Goal: Book appointment/travel/reservation

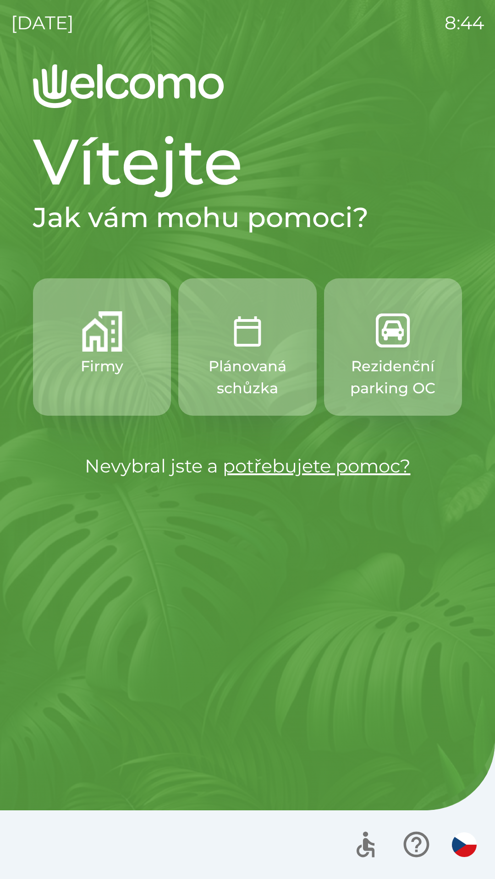
click at [79, 377] on button "Firmy" at bounding box center [102, 346] width 138 height 137
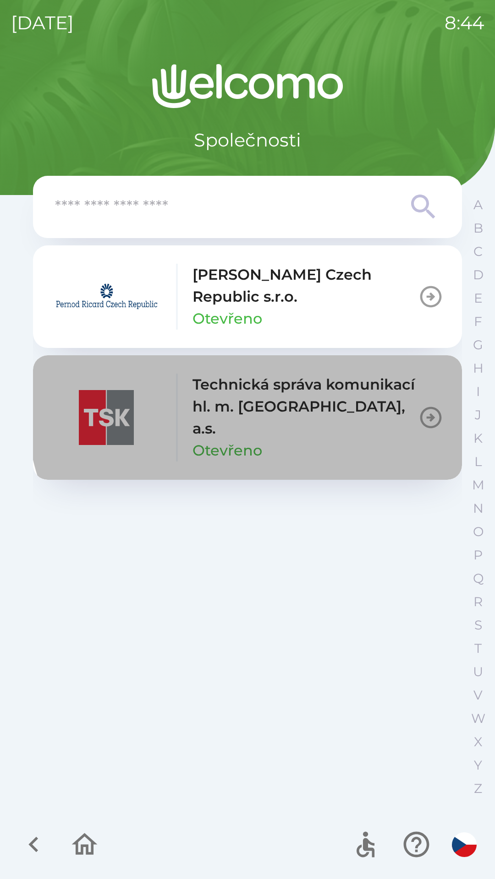
click at [288, 377] on p "Technická správa komunikací hl. m. [GEOGRAPHIC_DATA], a.s." at bounding box center [304, 407] width 225 height 66
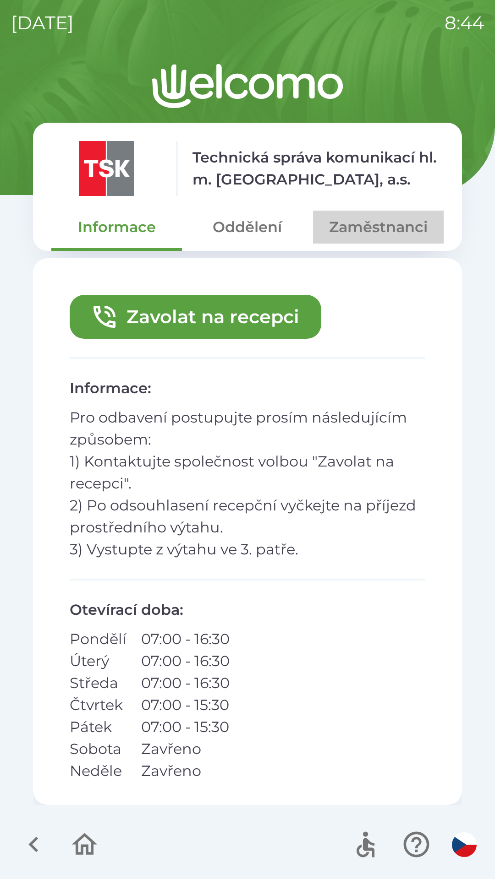
click at [356, 234] on button "Zaměstnanci" at bounding box center [378, 227] width 130 height 33
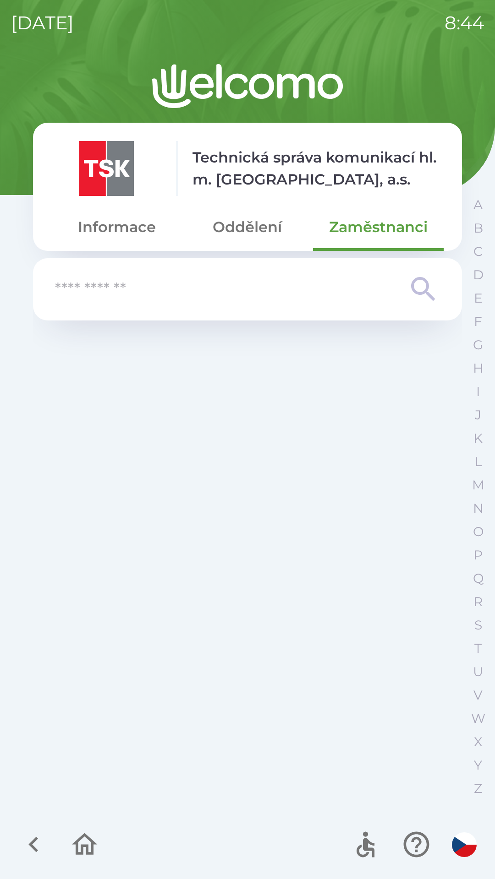
click at [251, 217] on button "Oddělení" at bounding box center [247, 227] width 130 height 33
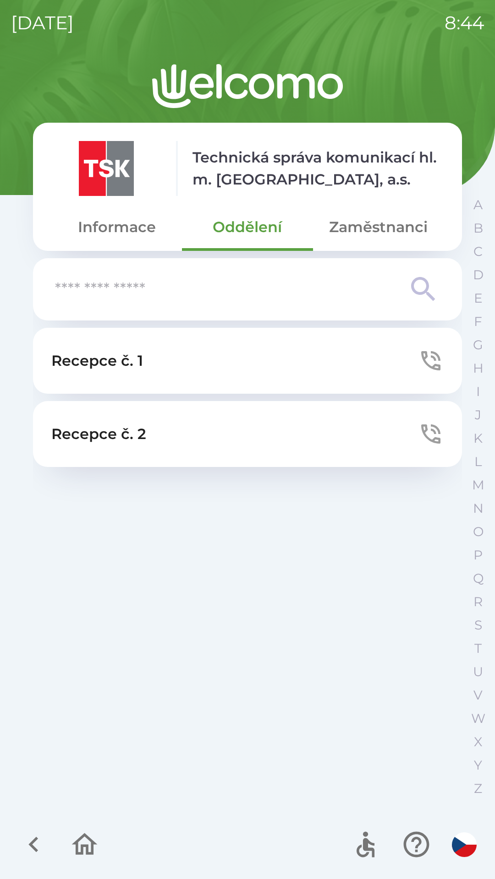
click at [379, 219] on button "Zaměstnanci" at bounding box center [378, 227] width 130 height 33
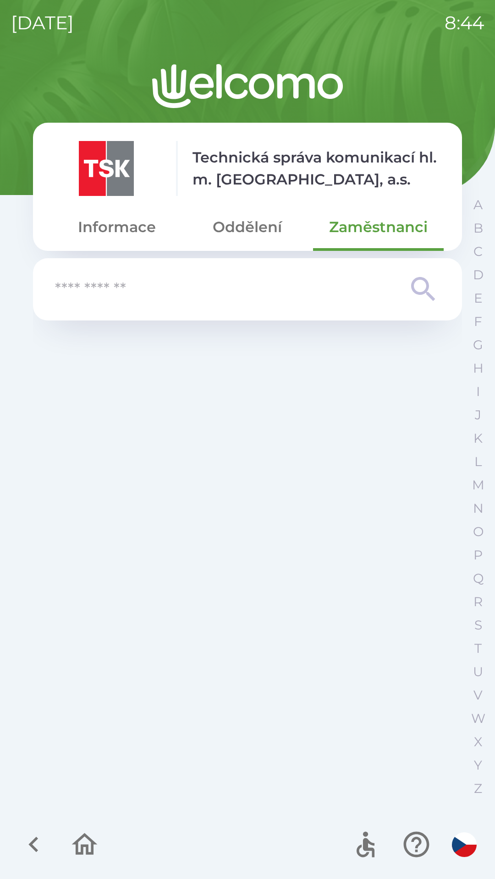
click at [379, 220] on button "Zaměstnanci" at bounding box center [378, 227] width 130 height 33
click at [276, 222] on button "Oddělení" at bounding box center [247, 227] width 130 height 33
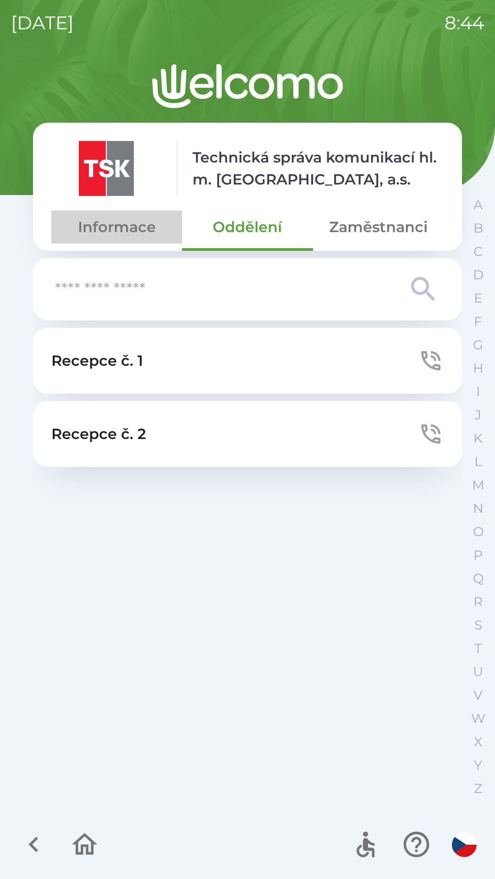
click at [134, 229] on button "Informace" at bounding box center [116, 227] width 130 height 33
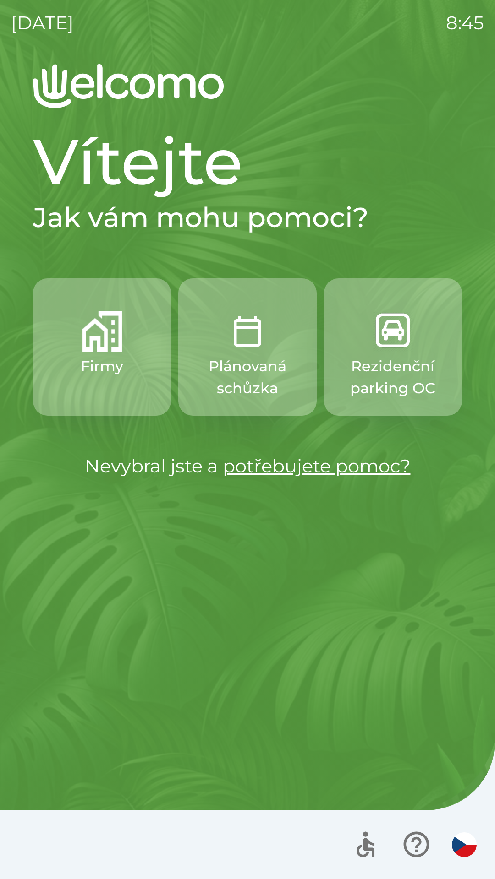
click at [110, 344] on img "button" at bounding box center [102, 331] width 40 height 40
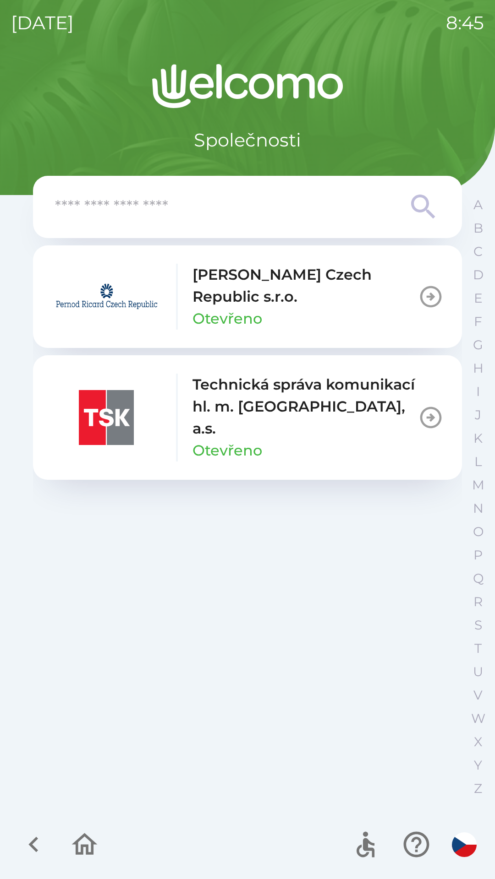
click at [310, 424] on div "Technická správa komunikací hl. m. [GEOGRAPHIC_DATA], a.s. Otevřeno" at bounding box center [304, 418] width 225 height 88
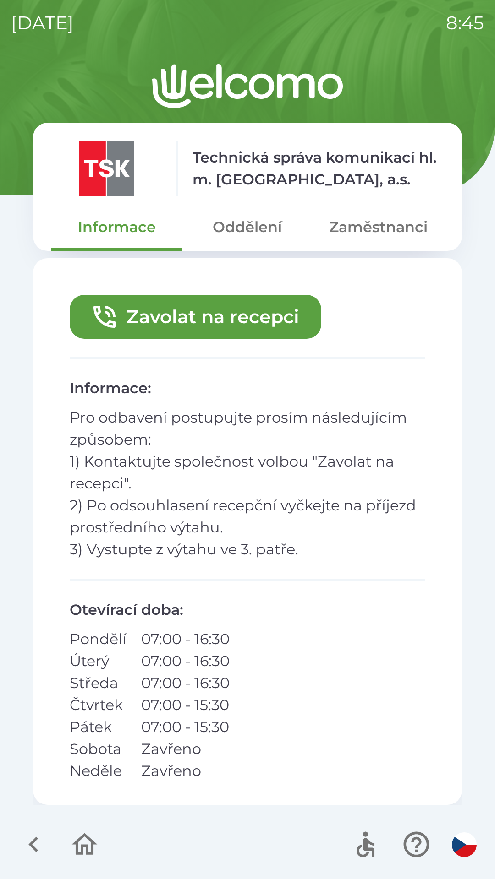
click at [235, 223] on button "Oddělení" at bounding box center [247, 227] width 130 height 33
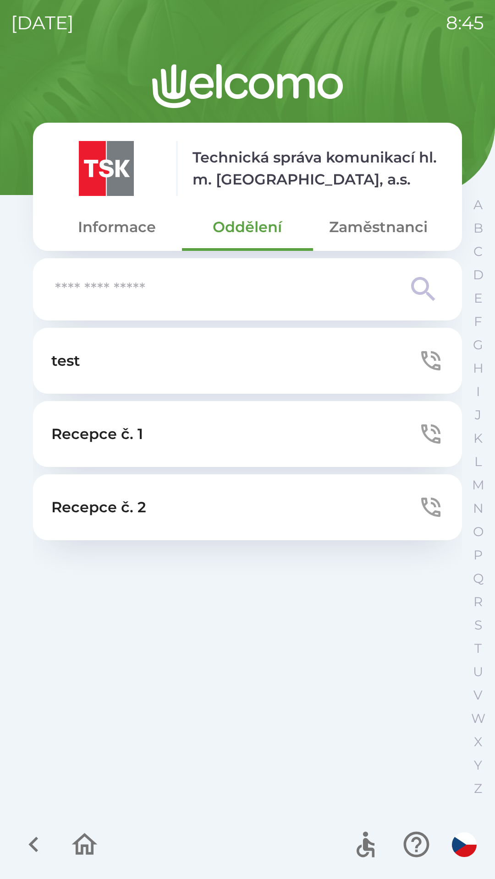
click at [238, 363] on button "test" at bounding box center [247, 361] width 429 height 66
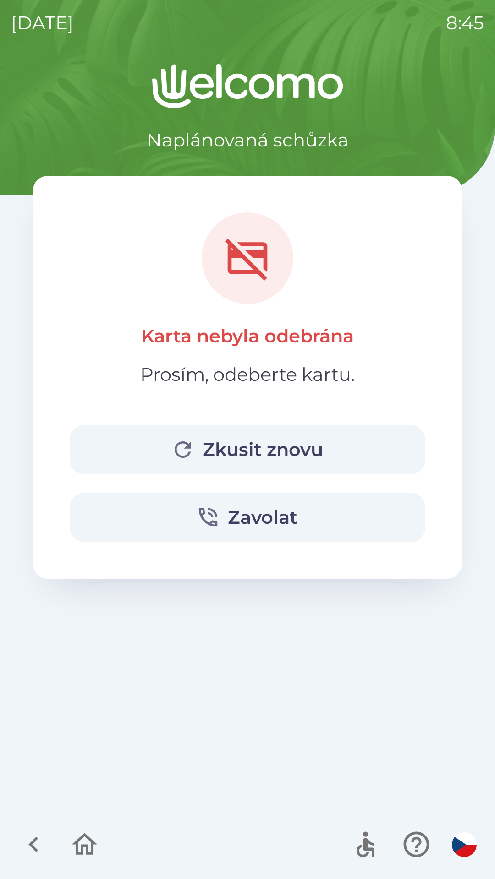
click at [339, 444] on button "Zkusit znovu" at bounding box center [247, 449] width 355 height 49
click at [95, 840] on icon "button" at bounding box center [84, 844] width 31 height 31
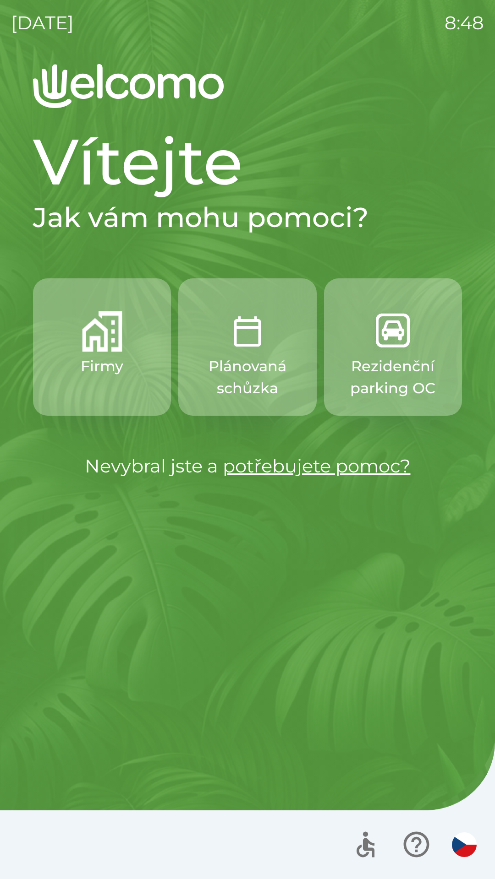
click at [130, 335] on button "Firmy" at bounding box center [102, 346] width 138 height 137
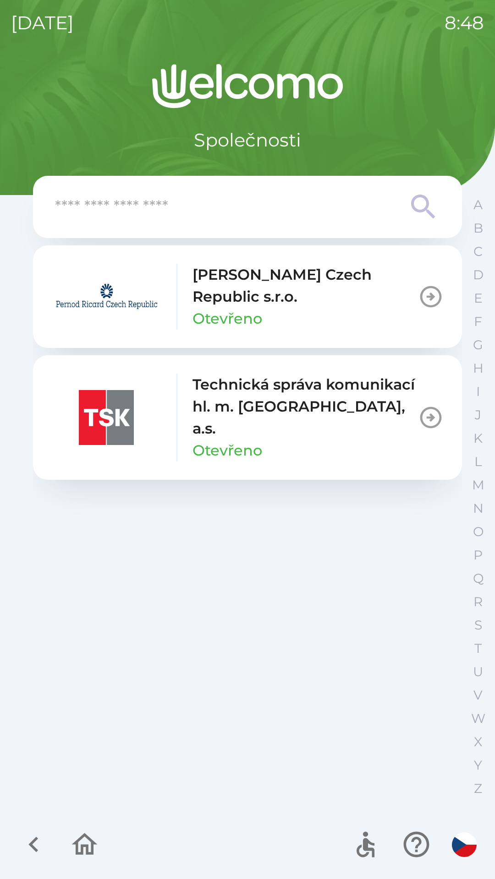
click at [322, 414] on p "Technická správa komunikací hl. m. [GEOGRAPHIC_DATA], a.s." at bounding box center [304, 407] width 225 height 66
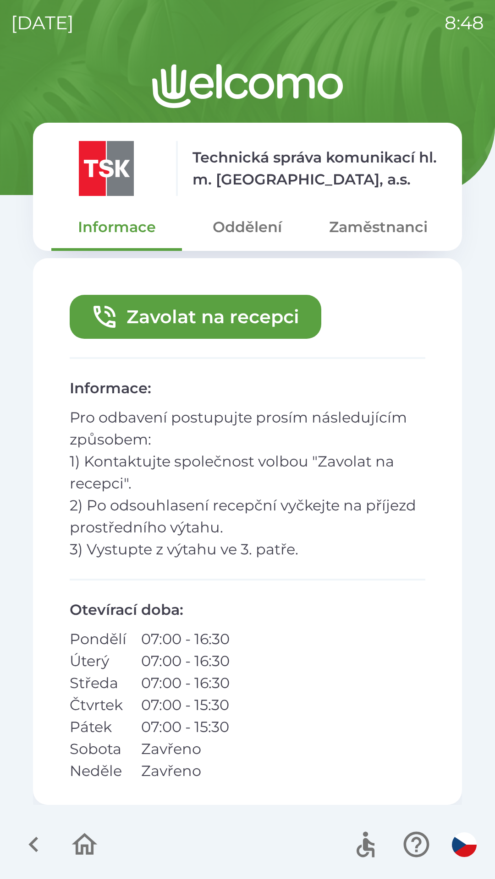
click at [256, 213] on button "Oddělení" at bounding box center [247, 227] width 130 height 33
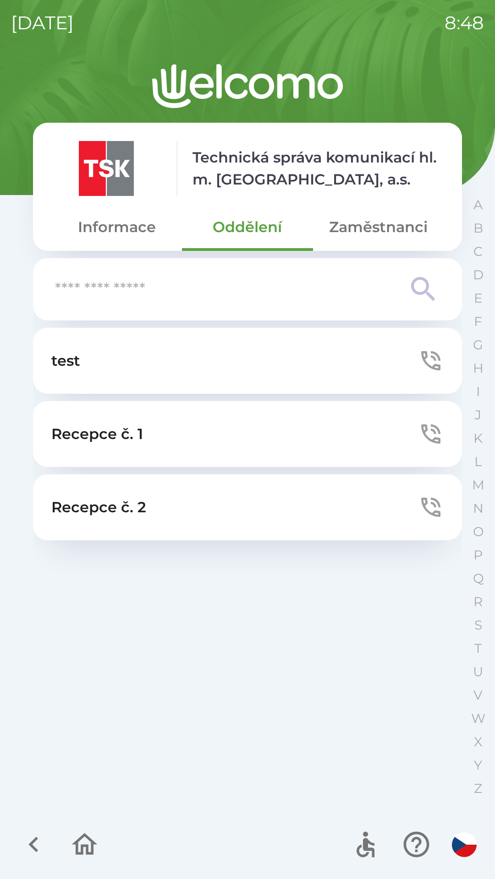
click at [254, 373] on button "test" at bounding box center [247, 361] width 429 height 66
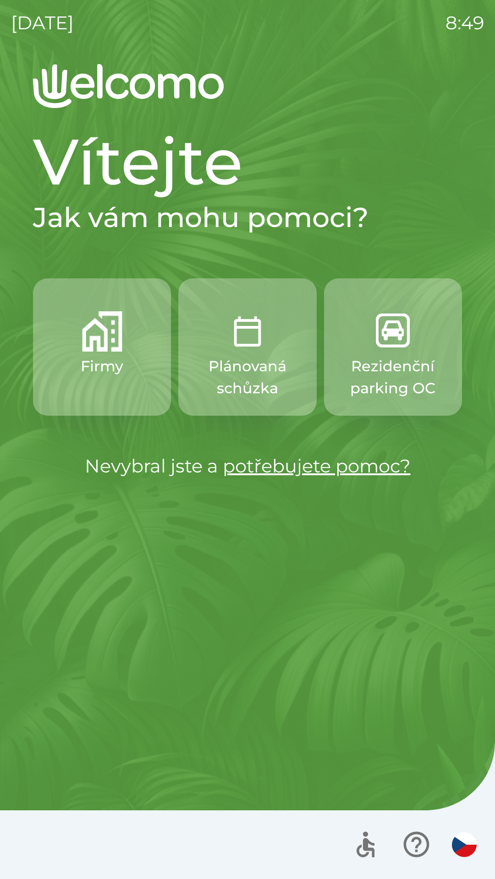
click at [137, 376] on button "Firmy" at bounding box center [102, 346] width 138 height 137
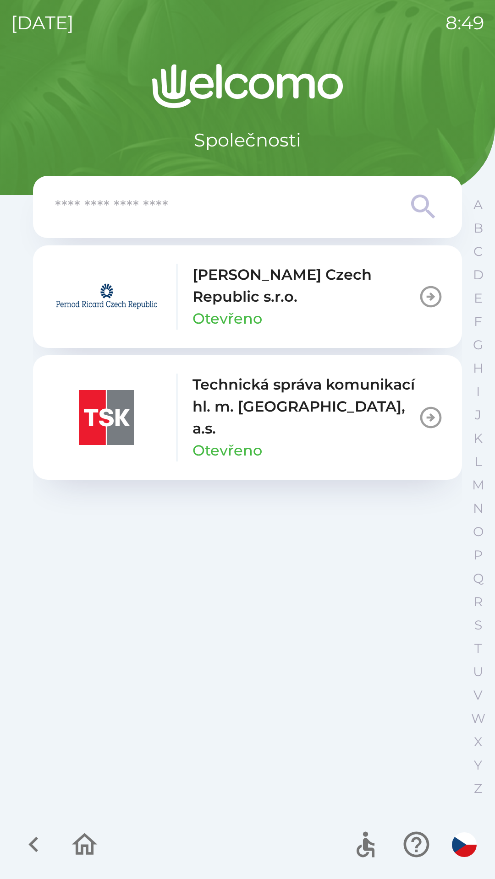
click at [307, 424] on div "Technická správa komunikací hl. m. [GEOGRAPHIC_DATA], a.s. Otevřeno" at bounding box center [304, 418] width 225 height 88
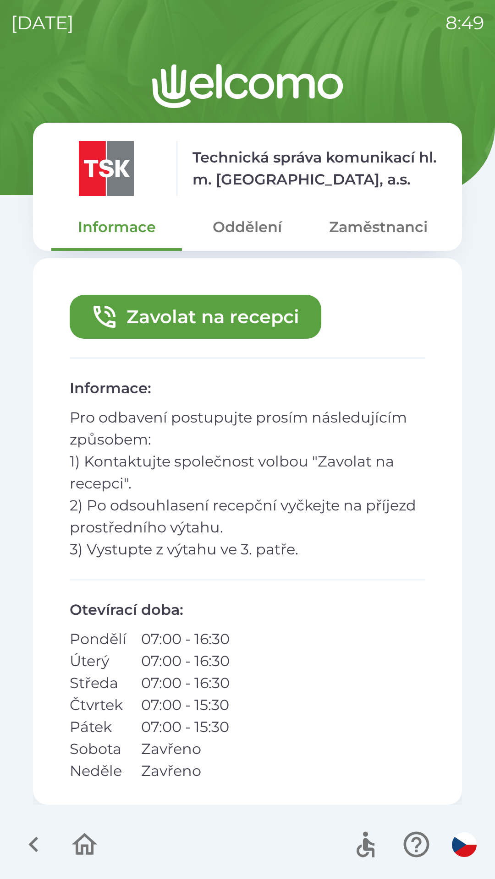
click at [264, 235] on button "Oddělení" at bounding box center [247, 227] width 130 height 33
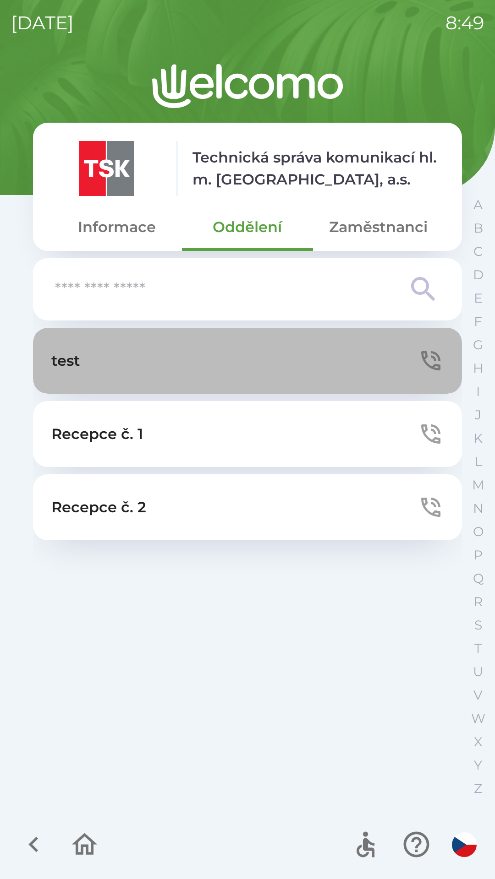
click at [268, 378] on button "test" at bounding box center [247, 361] width 429 height 66
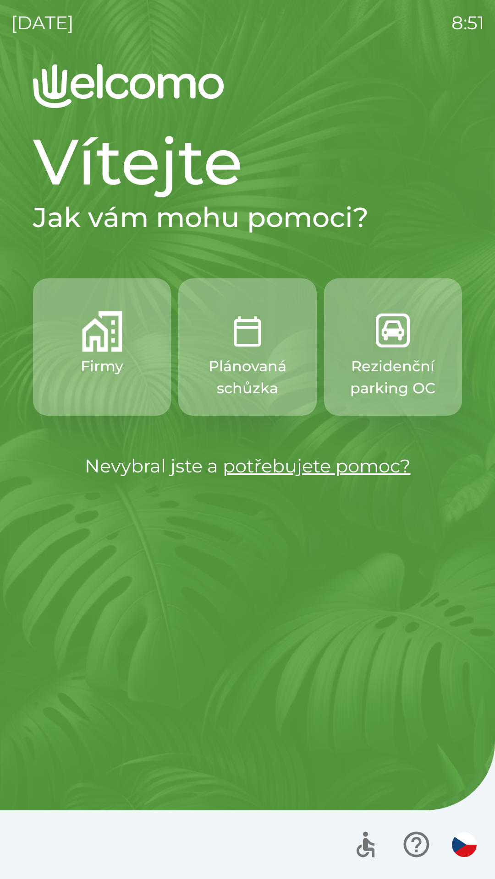
click at [105, 353] on button "Firmy" at bounding box center [102, 346] width 138 height 137
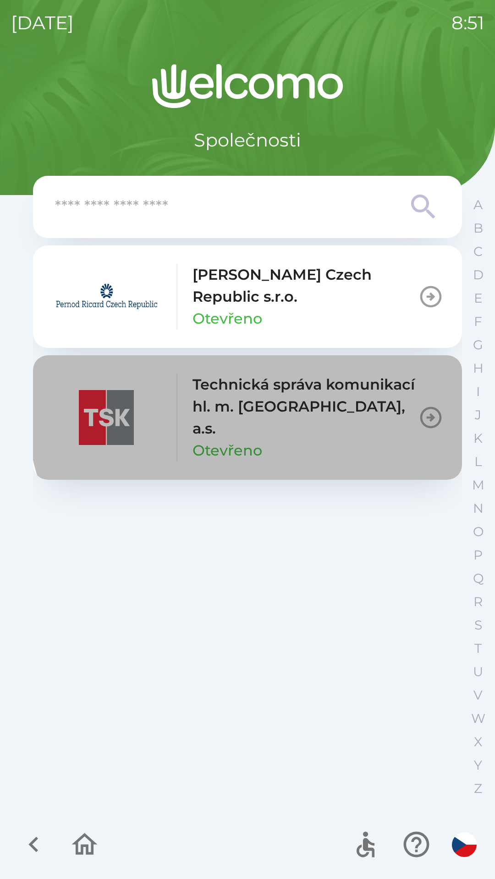
click at [280, 403] on p "Technická správa komunikací hl. m. [GEOGRAPHIC_DATA], a.s." at bounding box center [304, 407] width 225 height 66
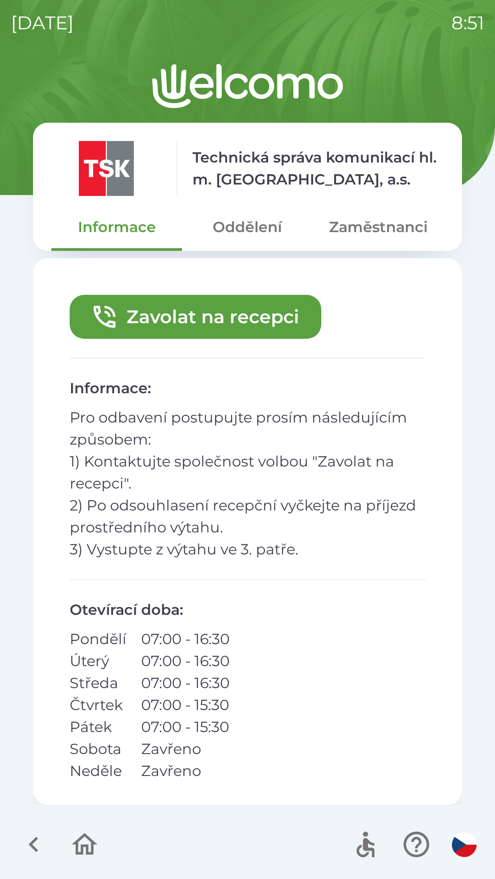
click at [283, 211] on button "Oddělení" at bounding box center [247, 227] width 130 height 33
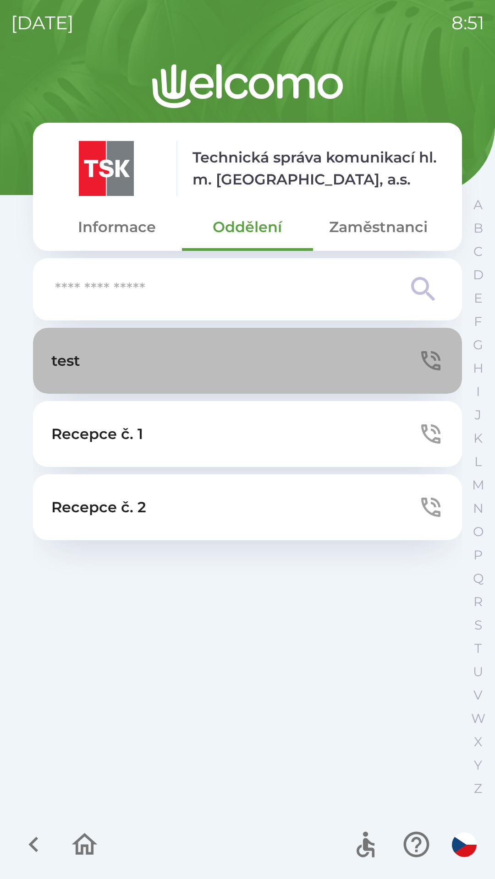
click at [250, 366] on button "test" at bounding box center [247, 361] width 429 height 66
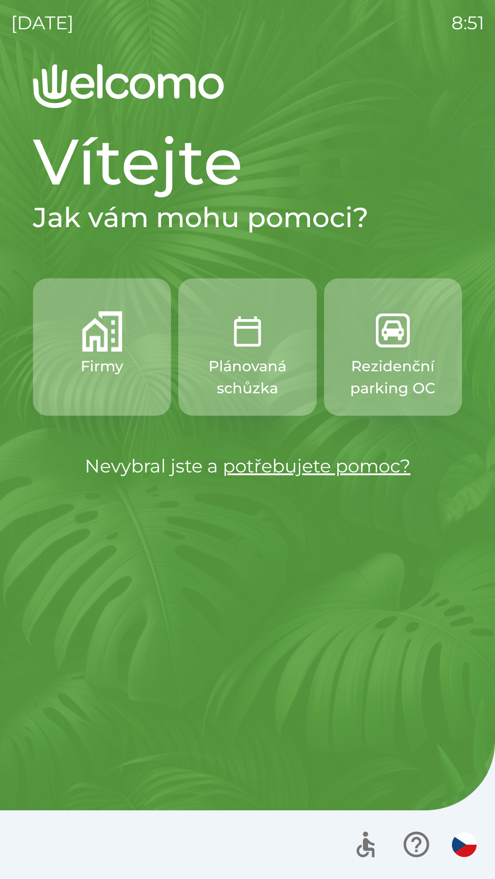
click at [140, 340] on button "Firmy" at bounding box center [102, 346] width 138 height 137
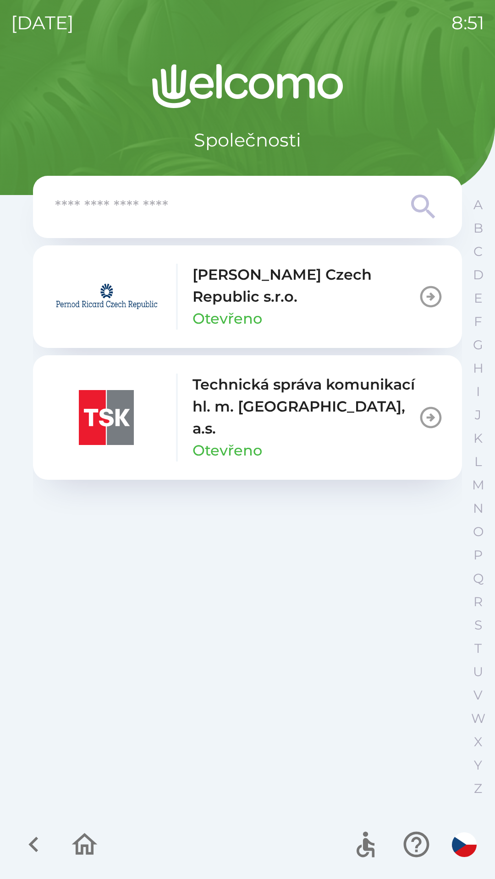
click at [264, 435] on div "Technická správa komunikací hl. m. [GEOGRAPHIC_DATA], a.s. Otevřeno" at bounding box center [304, 418] width 225 height 88
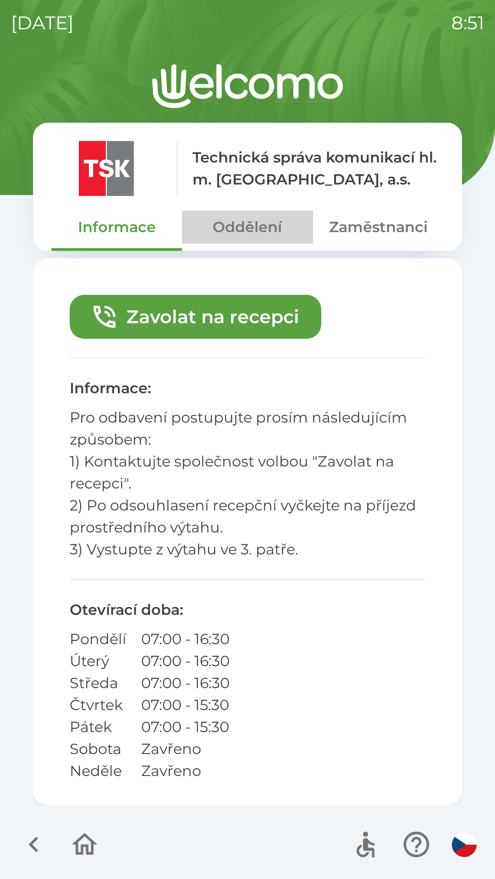
click at [256, 239] on button "Oddělení" at bounding box center [247, 227] width 130 height 33
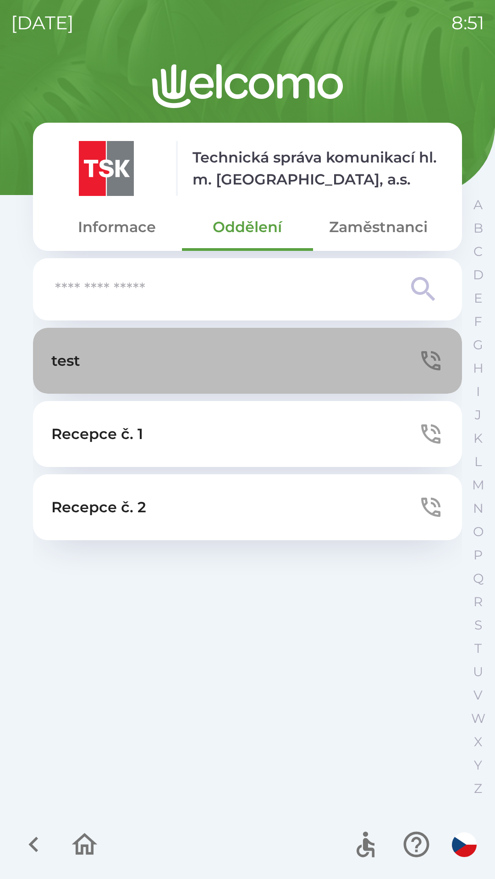
click at [257, 358] on button "test" at bounding box center [247, 361] width 429 height 66
